Goal: Entertainment & Leisure: Consume media (video, audio)

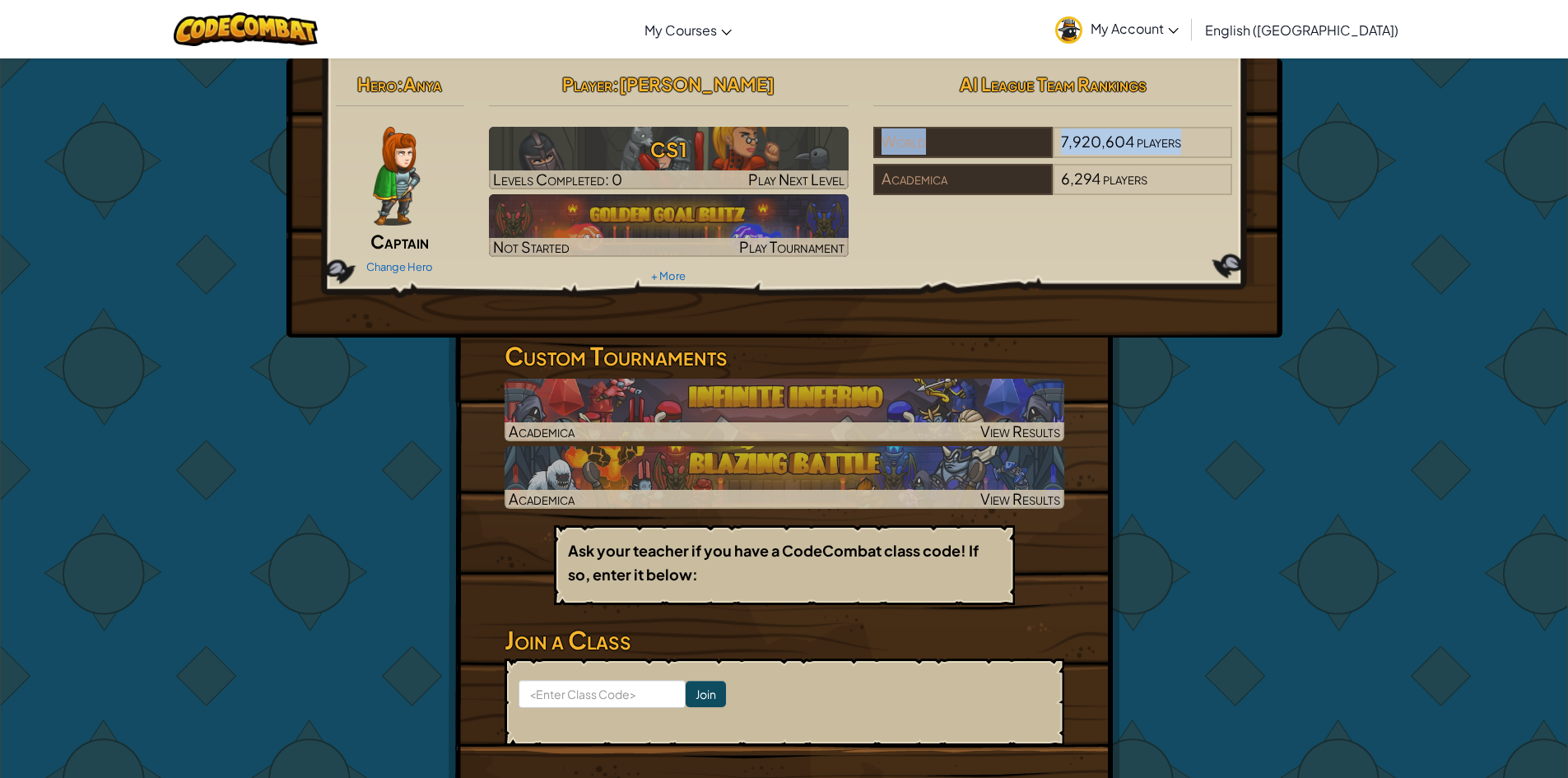
click at [1428, 303] on div "Hero : Anya Captain Change Hero Player : [PERSON_NAME] CS1 Levels Completed: 0 …" at bounding box center [784, 446] width 1568 height 779
click at [1246, 418] on div "Hero : Anya Captain Change Hero Player : [PERSON_NAME] CS1 Levels Completed: 0 …" at bounding box center [784, 447] width 963 height 778
click at [1086, 433] on div "Hero : Anya Captain Change Hero Player : [PERSON_NAME] CS1 Levels Completed: 0 …" at bounding box center [784, 447] width 672 height 778
click at [1255, 353] on div "Hero : Anya Captain Change Hero Player : [PERSON_NAME] CS1 Levels Completed: 0 …" at bounding box center [784, 447] width 963 height 778
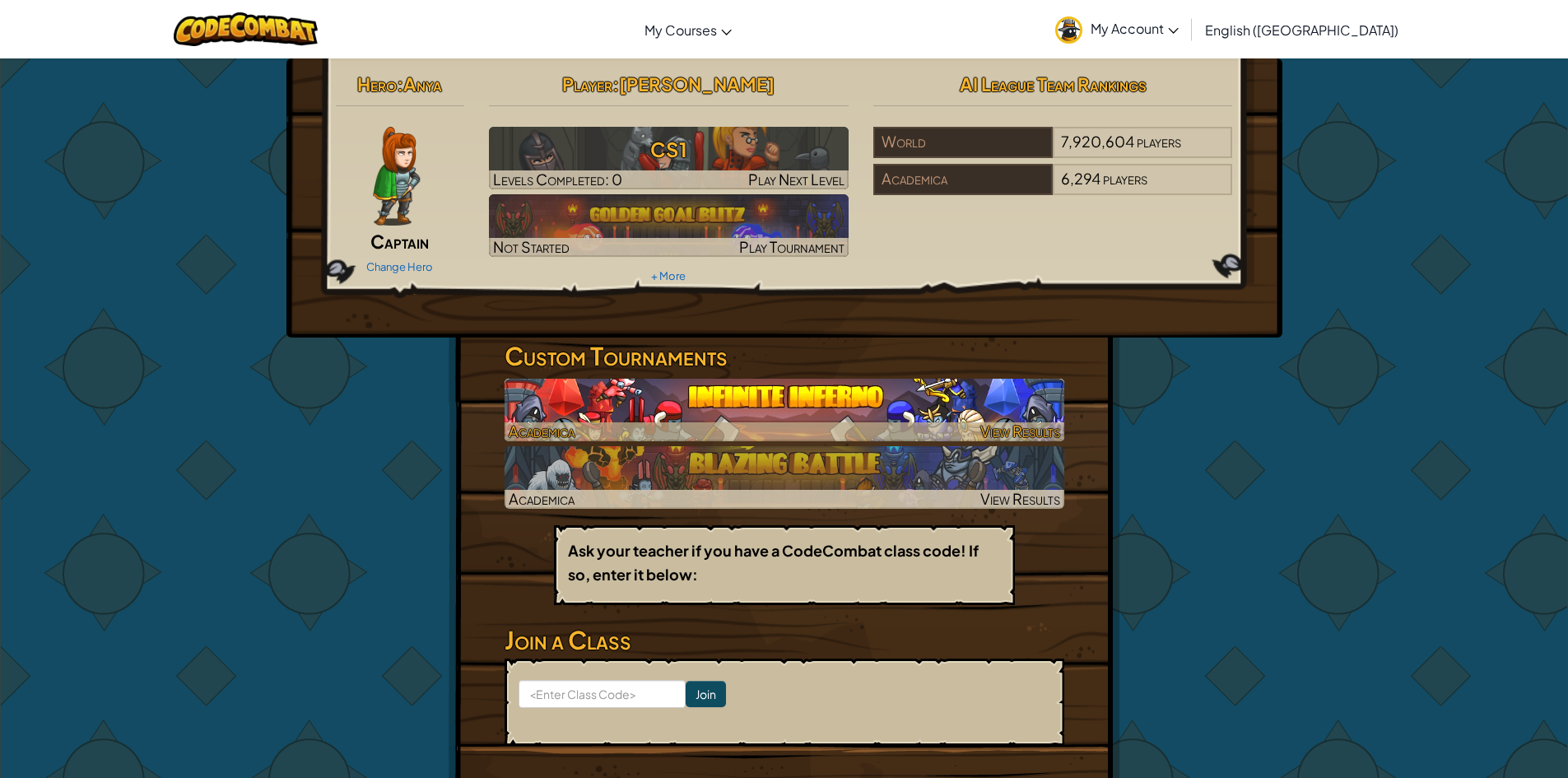
click at [865, 425] on div at bounding box center [785, 431] width 560 height 19
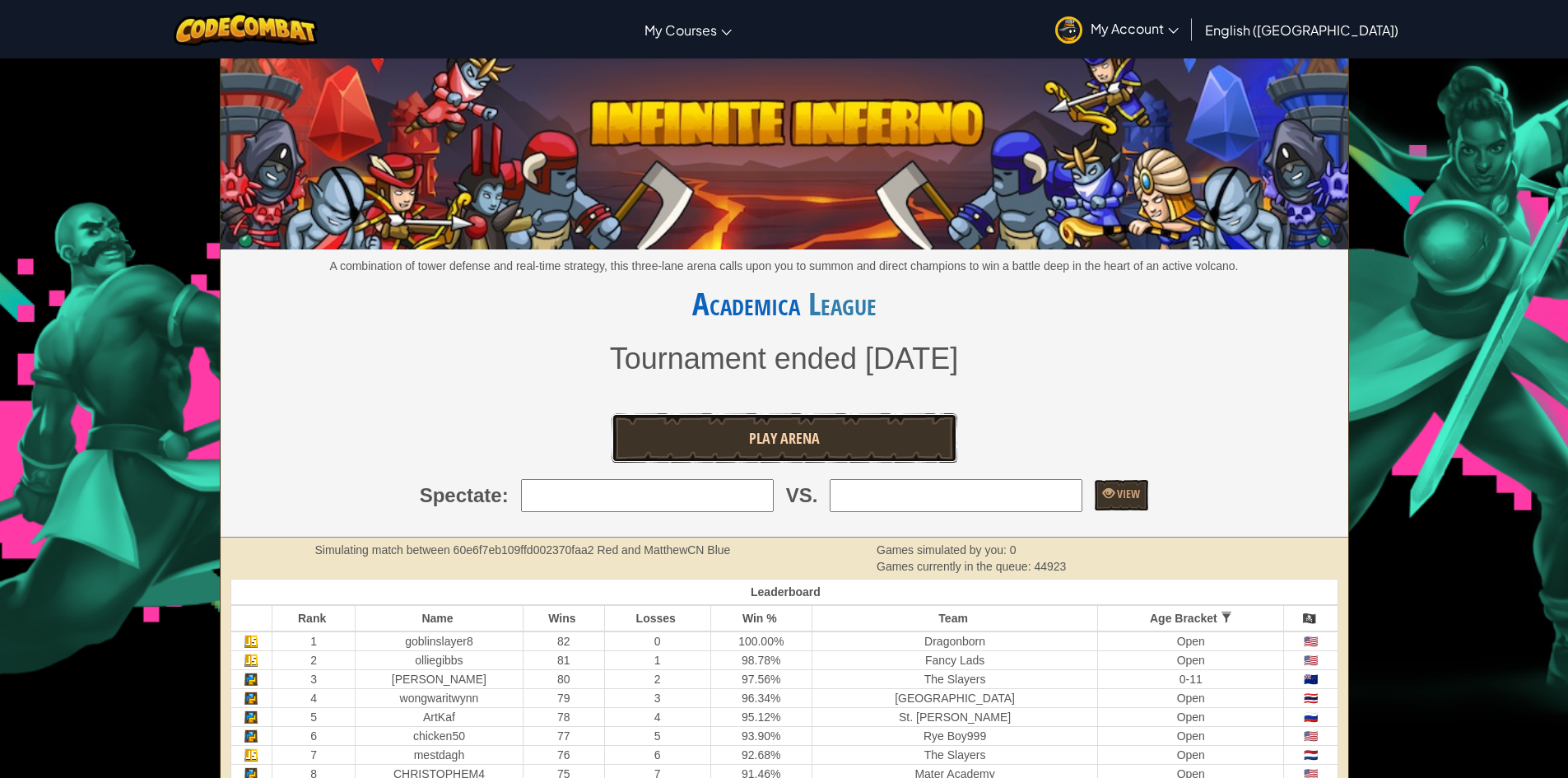
click at [818, 435] on span "Play Arena" at bounding box center [784, 438] width 71 height 21
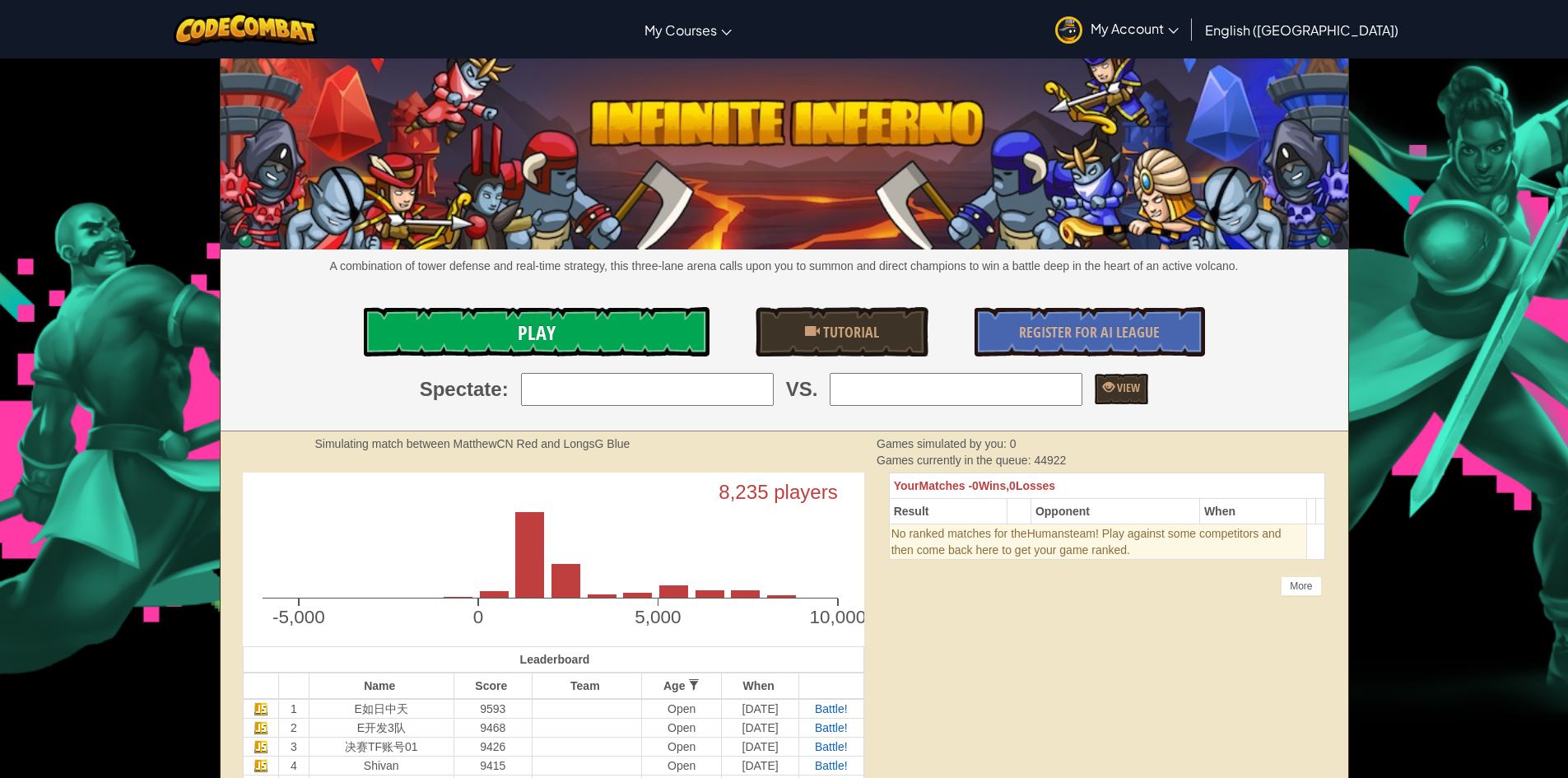
click at [643, 332] on link "Play" at bounding box center [536, 332] width 346 height 49
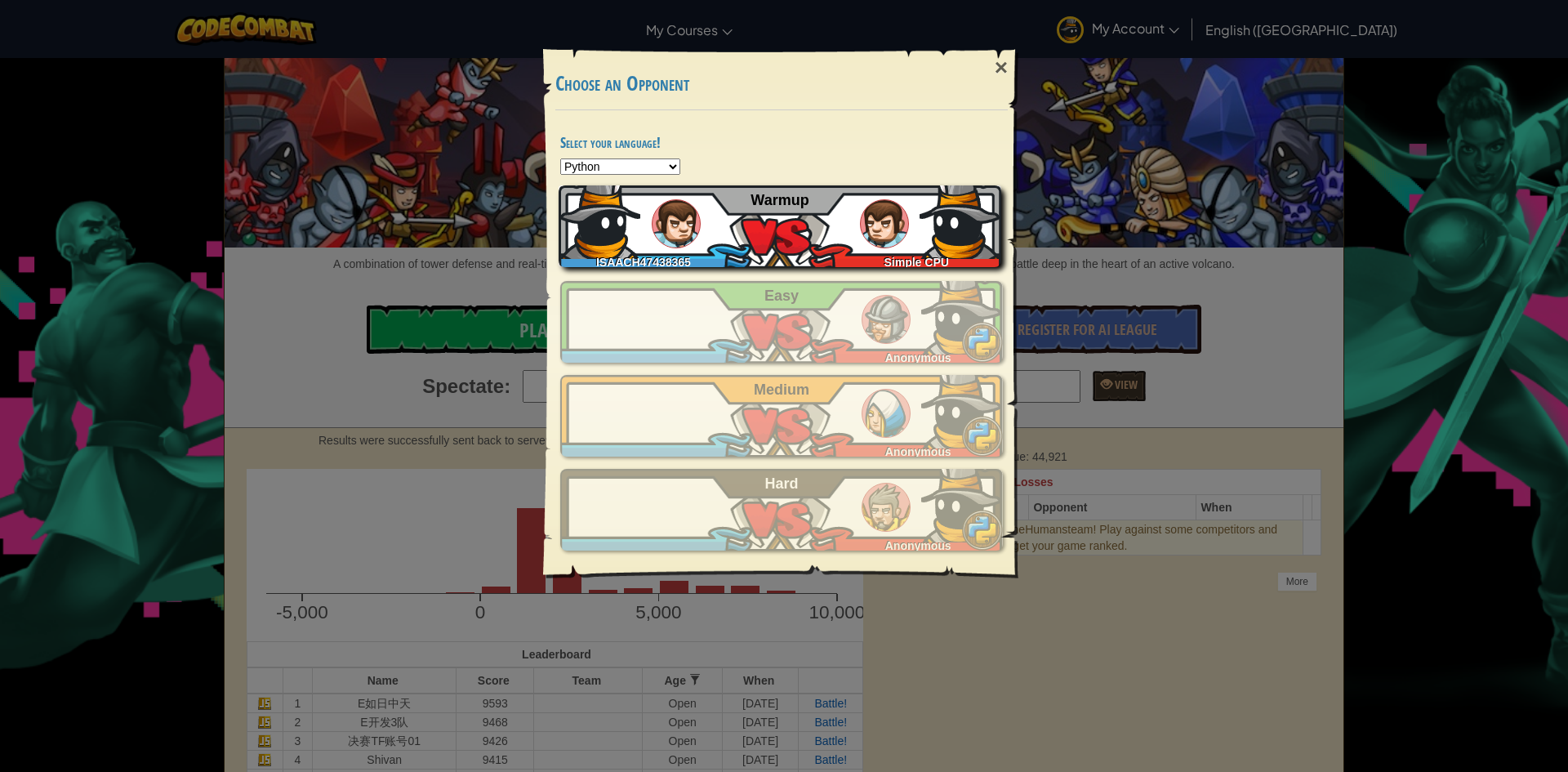
click at [827, 243] on div "ISAACH47438365 Simple CPU Warmup" at bounding box center [780, 225] width 442 height 81
